Goal: Find contact information: Find contact information

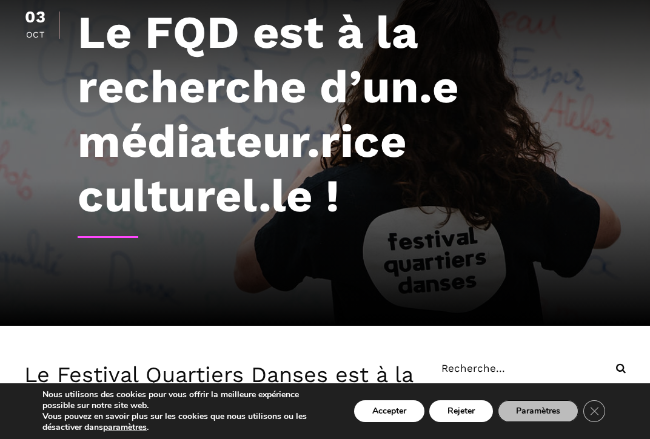
scroll to position [121, 0]
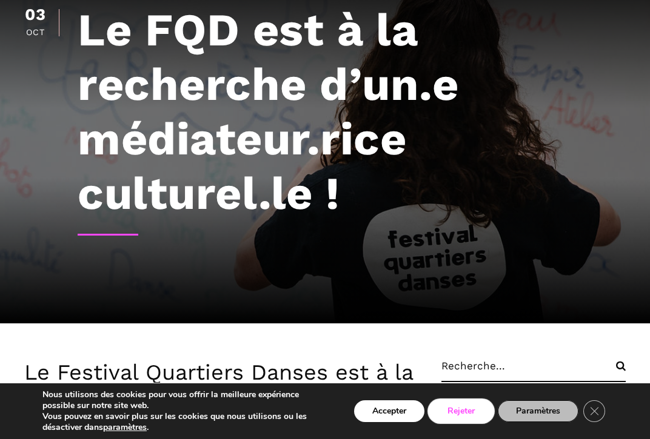
click at [462, 413] on button "Rejeter" at bounding box center [461, 412] width 64 height 22
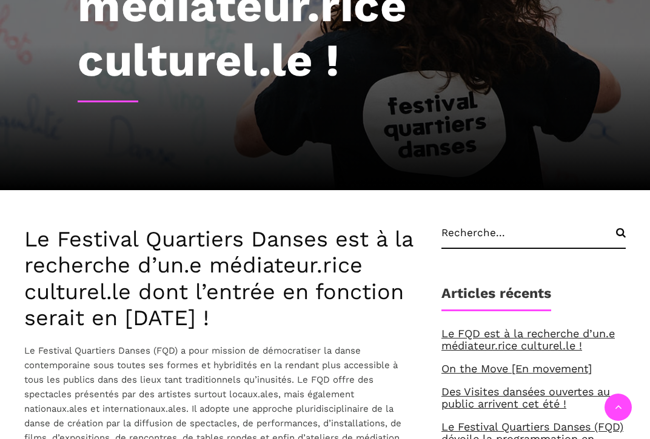
scroll to position [303, 0]
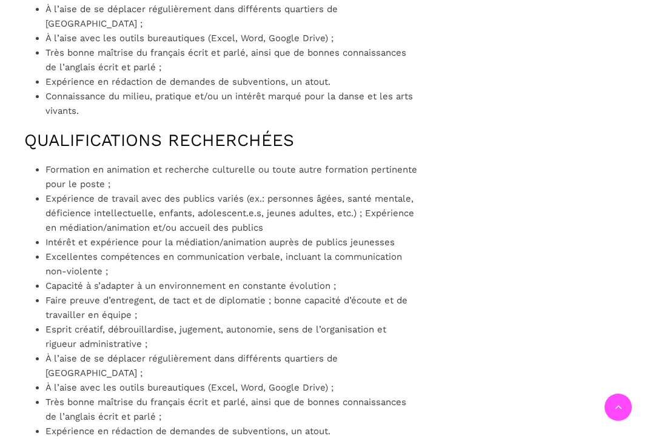
scroll to position [1091, 0]
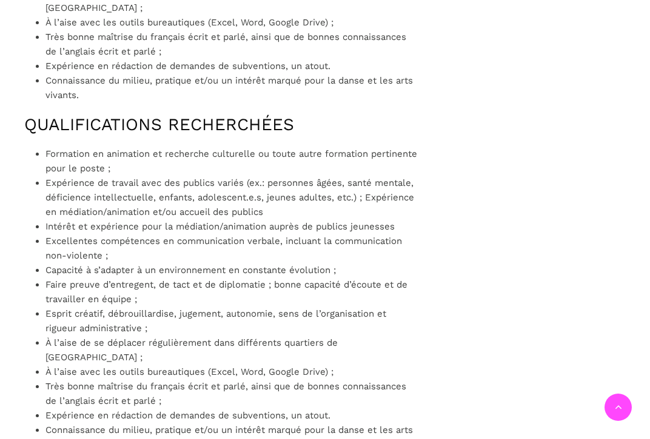
click at [162, 90] on div "Le Festival Quartiers Danses est à la recherche d’un.e médiateur.rice culturel.…" at bounding box center [220, 101] width 393 height 1422
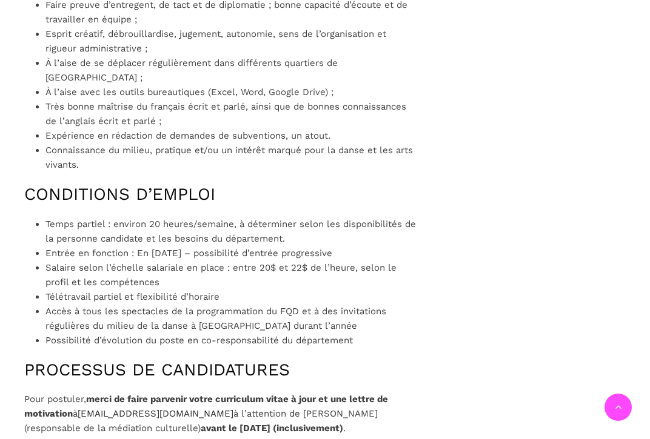
scroll to position [1394, 0]
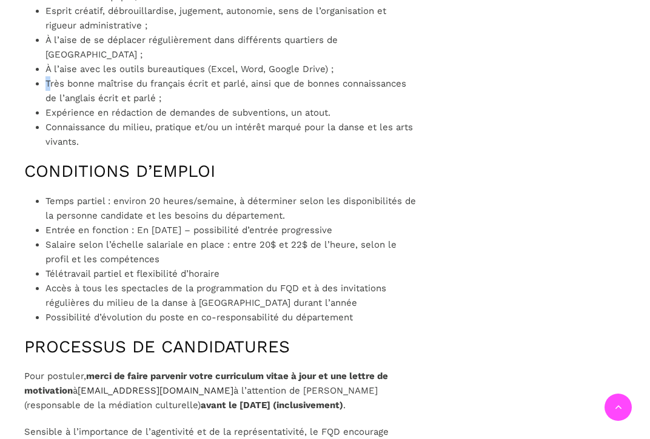
click at [56, 78] on span "Très bonne maîtrise du français écrit et parlé, ainsi que de bonnes connaissanc…" at bounding box center [225, 90] width 361 height 25
click at [196, 76] on li "Très bonne maîtrise du français écrit et parlé, ainsi que de bonnes connaissanc…" at bounding box center [230, 90] width 371 height 29
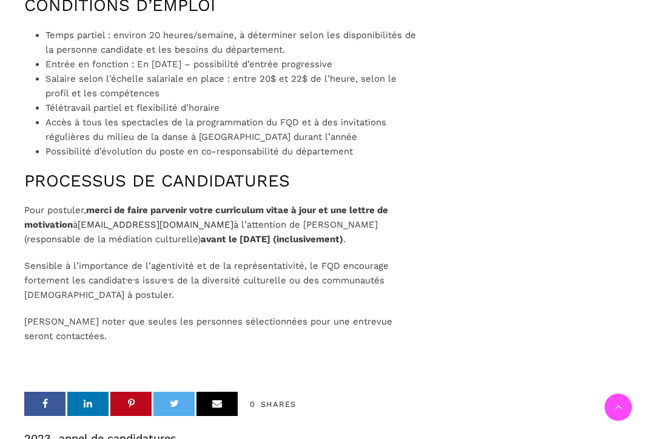
scroll to position [1575, 0]
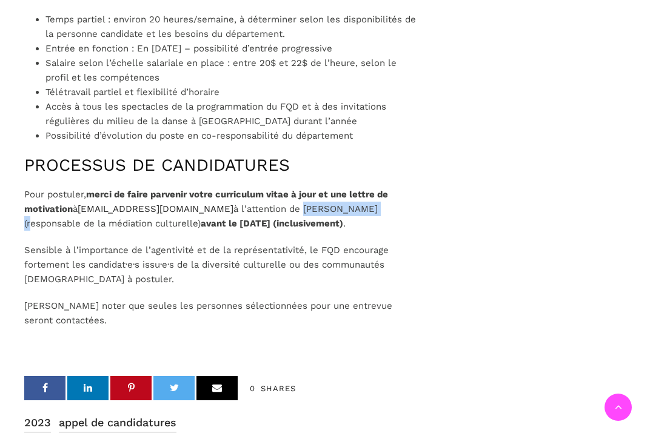
drag, startPoint x: 299, startPoint y: 178, endPoint x: 379, endPoint y: 181, distance: 80.1
click at [379, 187] on p "Pour postuler, merci de faire parvenir votre curriculum vitae à jour et une let…" at bounding box center [220, 209] width 393 height 44
copy span "[PERSON_NAME]"
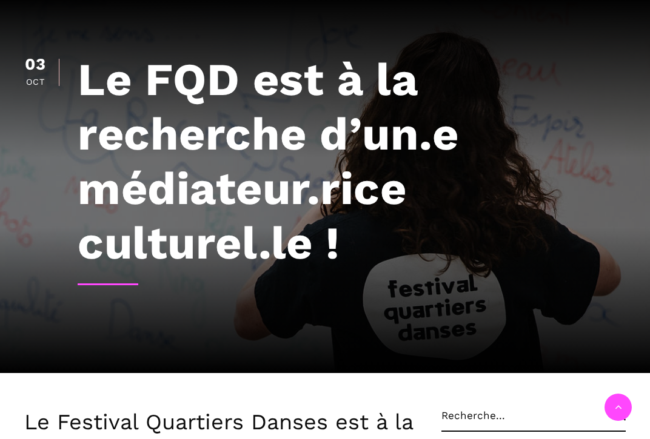
scroll to position [0, 0]
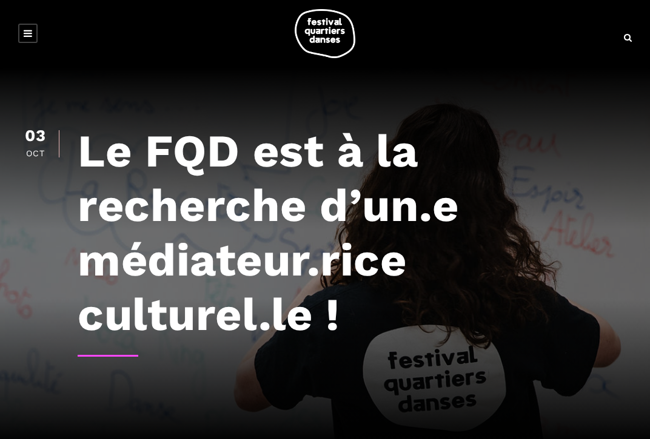
click at [28, 27] on link at bounding box center [27, 33] width 19 height 19
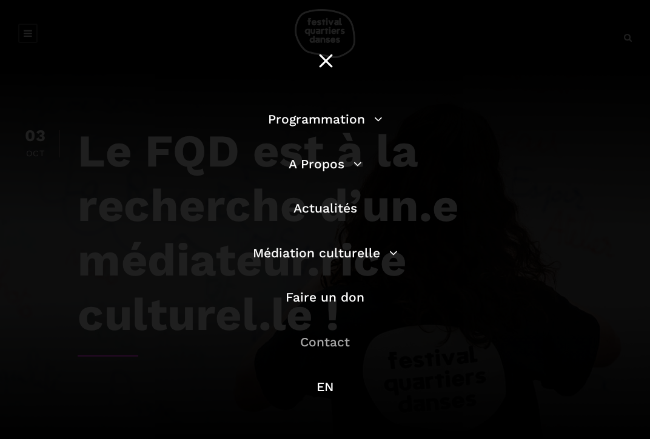
click at [328, 343] on link "Contact" at bounding box center [325, 341] width 50 height 15
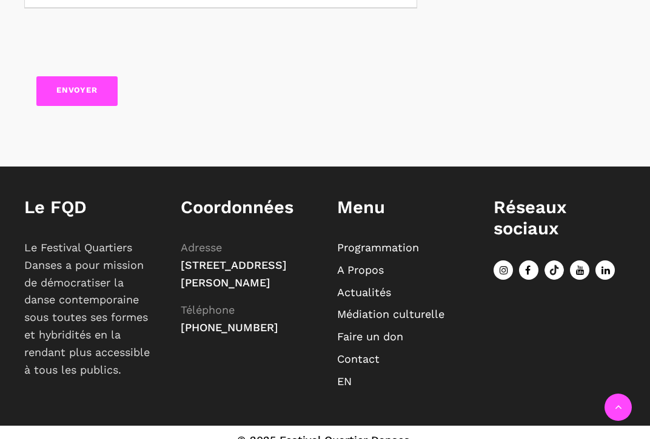
scroll to position [712, 0]
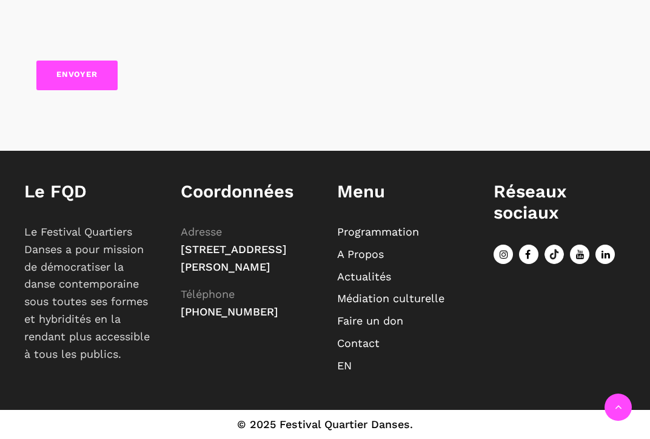
drag, startPoint x: 181, startPoint y: 249, endPoint x: 300, endPoint y: 301, distance: 130.2
click at [300, 301] on p "Adresse 75, Square Sir-Georges-Étienne-Cartier, Montréal (Québec) H4C 3A1 Télép…" at bounding box center [247, 273] width 132 height 98
copy span "[STREET_ADDRESS][PERSON_NAME]"
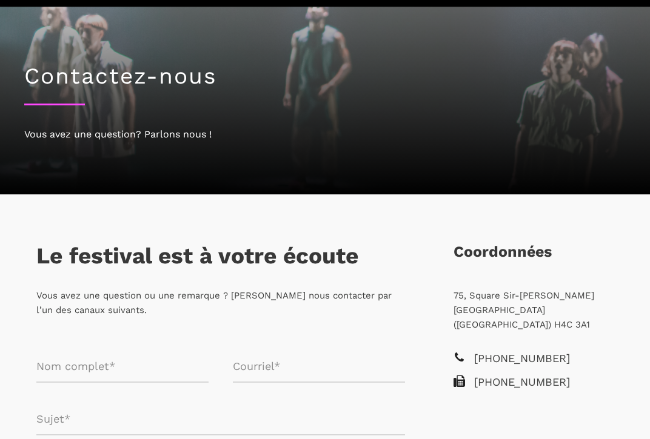
scroll to position [0, 0]
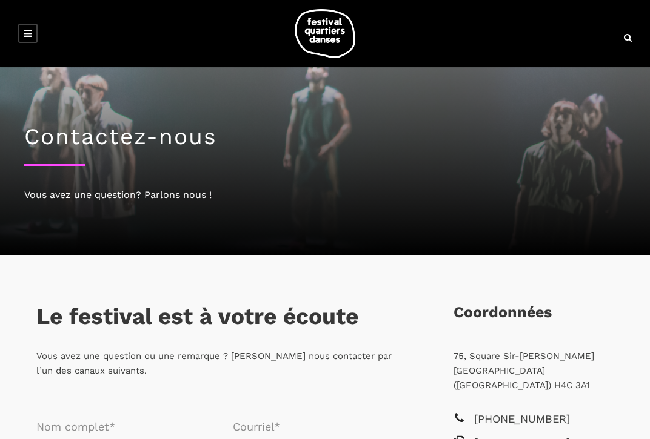
click at [218, 355] on p "Vous avez une question ou une remarque ? Veuillez nous contacter par l’un des c…" at bounding box center [220, 363] width 368 height 29
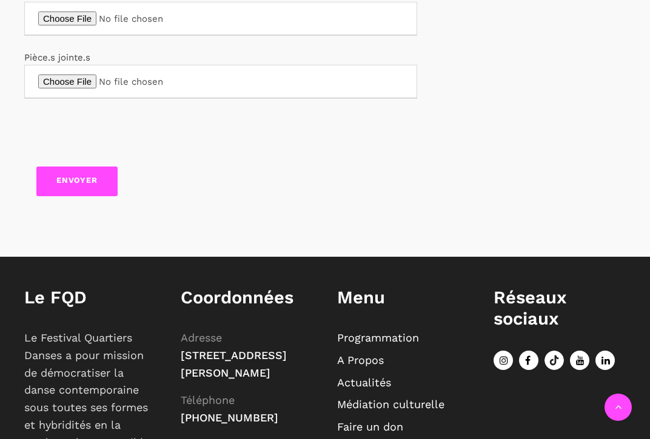
scroll to position [712, 0]
